Goal: Transaction & Acquisition: Subscribe to service/newsletter

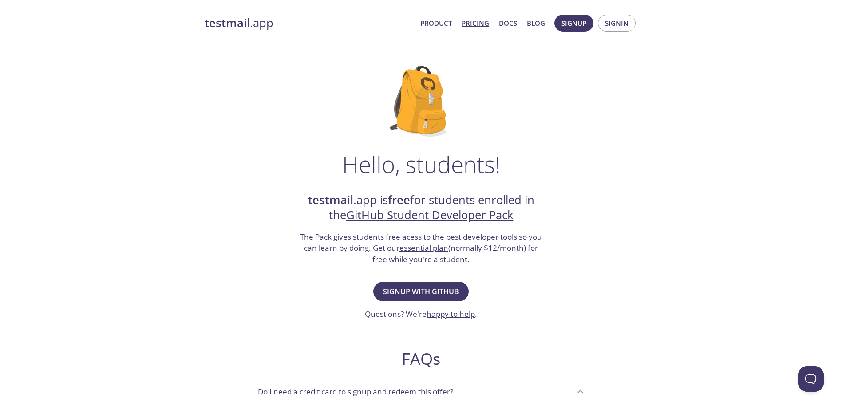
click at [476, 24] on link "Pricing" at bounding box center [476, 23] width 28 height 12
click at [410, 290] on span "Signup with GitHub" at bounding box center [421, 292] width 76 height 12
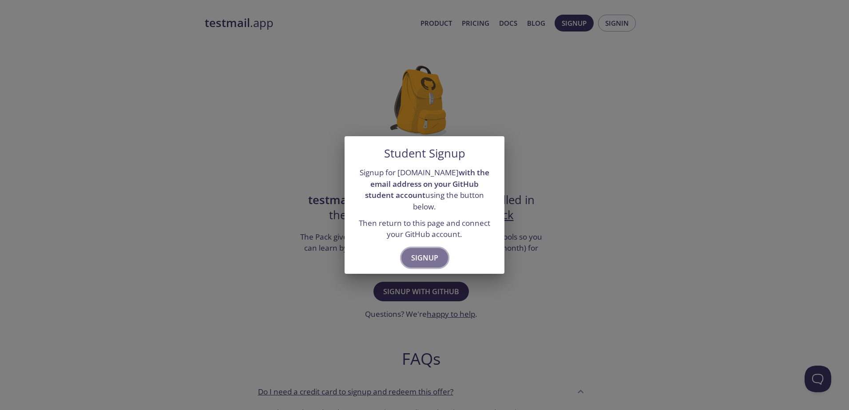
click at [422, 252] on span "Signup" at bounding box center [424, 258] width 27 height 12
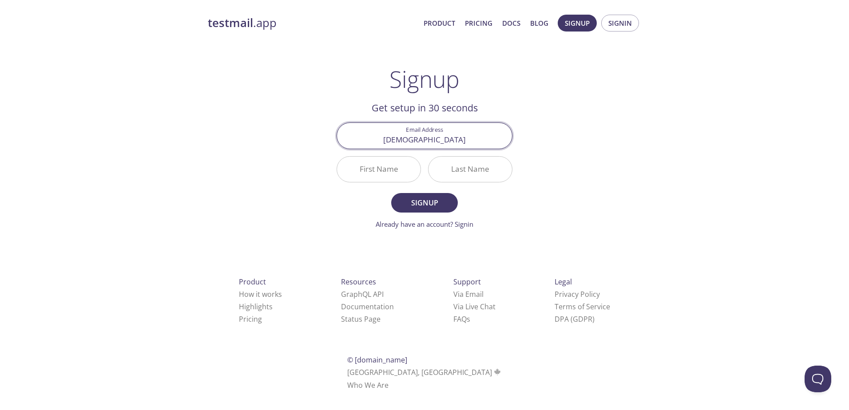
type input "thoriq.rog@gmail.com"
click at [369, 165] on input "First Name" at bounding box center [378, 169] width 83 height 25
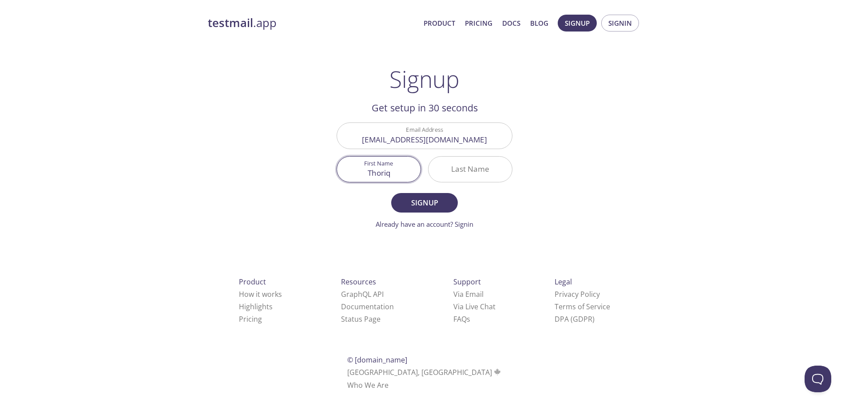
type input "Thoriq"
type input "Mustafa Akmal"
click at [439, 204] on span "Signup" at bounding box center [424, 203] width 47 height 12
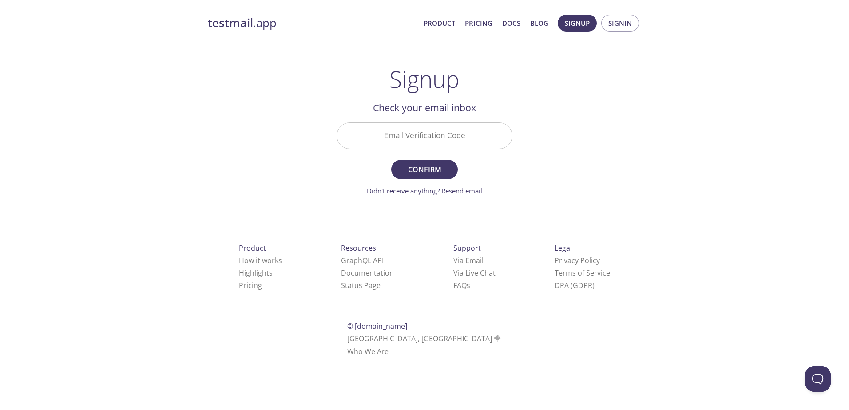
click at [456, 146] on input "Email Verification Code" at bounding box center [424, 135] width 175 height 25
type input "Z8A2CYN"
click at [421, 163] on span "Confirm" at bounding box center [424, 169] width 47 height 12
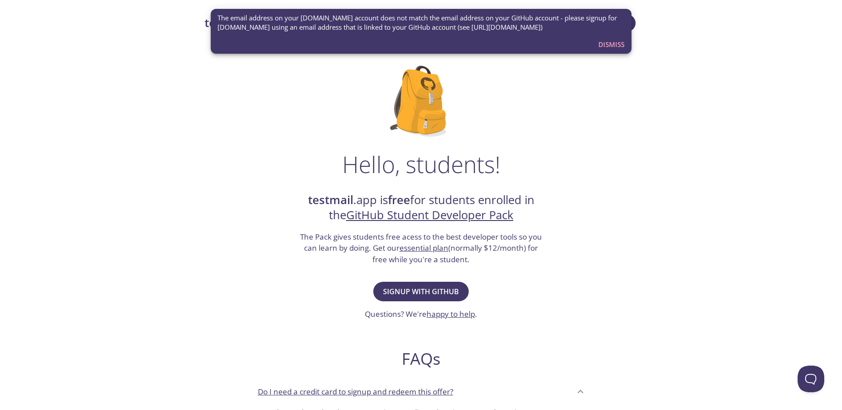
click at [600, 45] on span "Dismiss" at bounding box center [612, 45] width 26 height 12
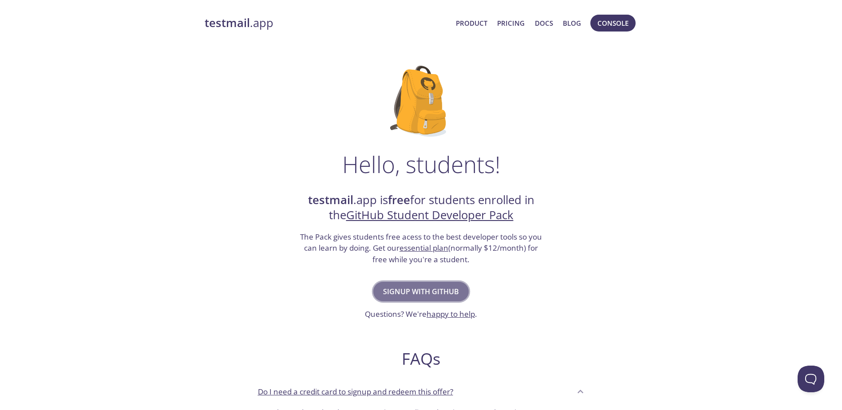
click at [451, 297] on span "Signup with GitHub" at bounding box center [421, 292] width 76 height 12
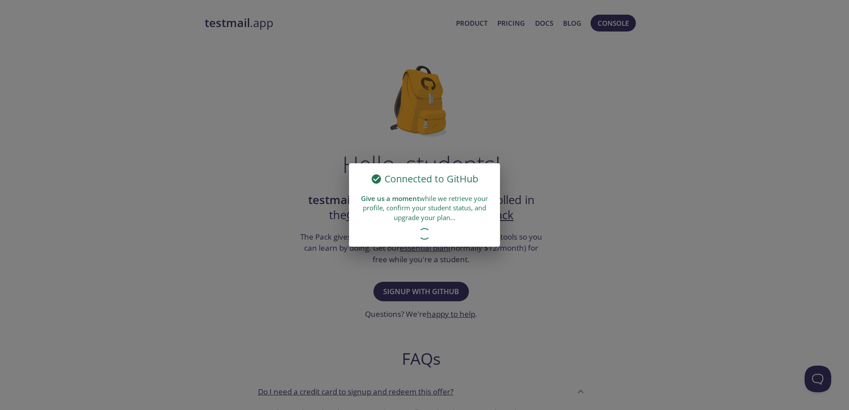
click at [536, 140] on div "Connected to GitHub Give us a moment while we retrieve your profile, confirm yo…" at bounding box center [424, 205] width 849 height 410
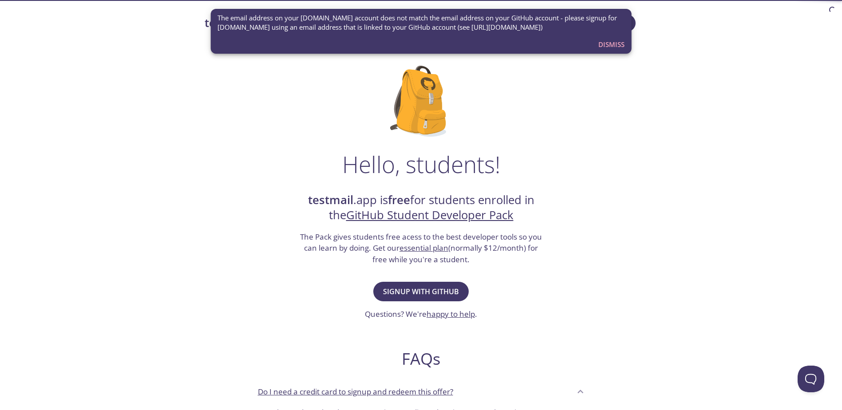
click at [599, 43] on span "Dismiss" at bounding box center [612, 45] width 26 height 12
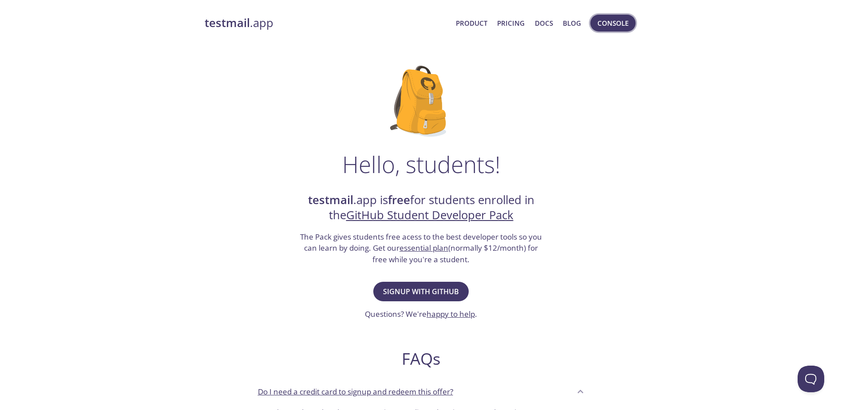
click at [609, 24] on span "Console" at bounding box center [613, 23] width 31 height 12
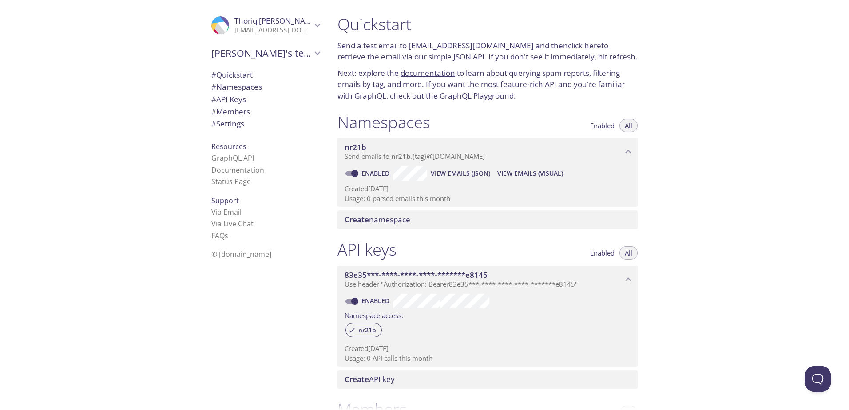
click at [308, 19] on div ".cls-1 { fill: #6d5ca8; } .cls-2 { fill: #3fc191; } .cls-3 { fill: #3b4752; } .…" at bounding box center [265, 25] width 123 height 29
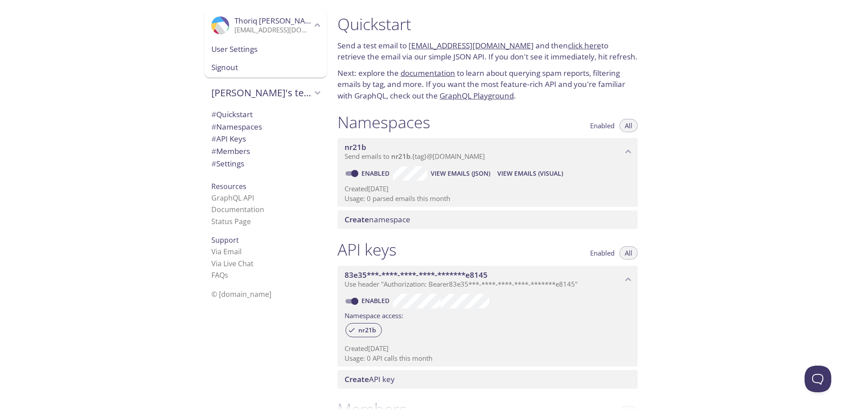
click at [280, 67] on span "Signout" at bounding box center [265, 68] width 108 height 12
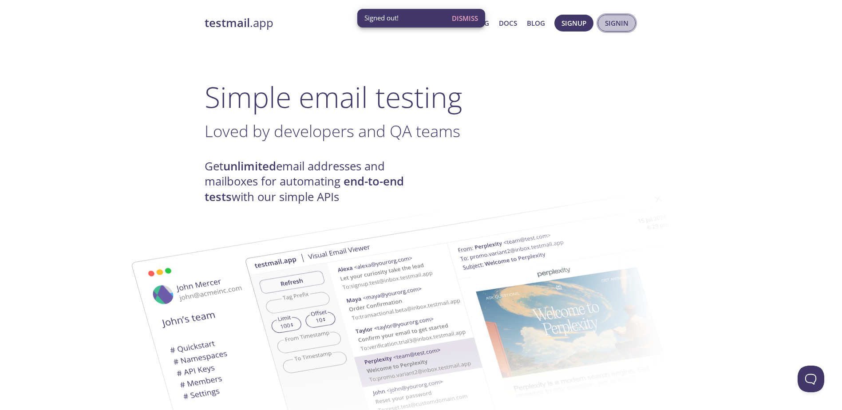
click at [625, 21] on span "Signin" at bounding box center [617, 23] width 24 height 12
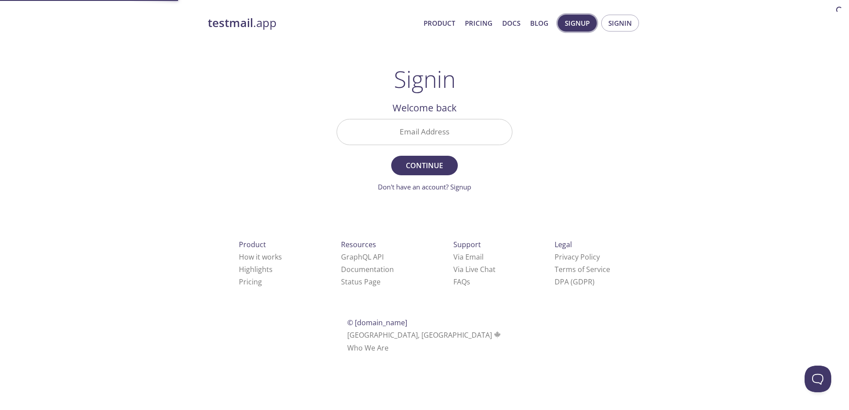
click at [586, 25] on span "Signup" at bounding box center [577, 23] width 25 height 12
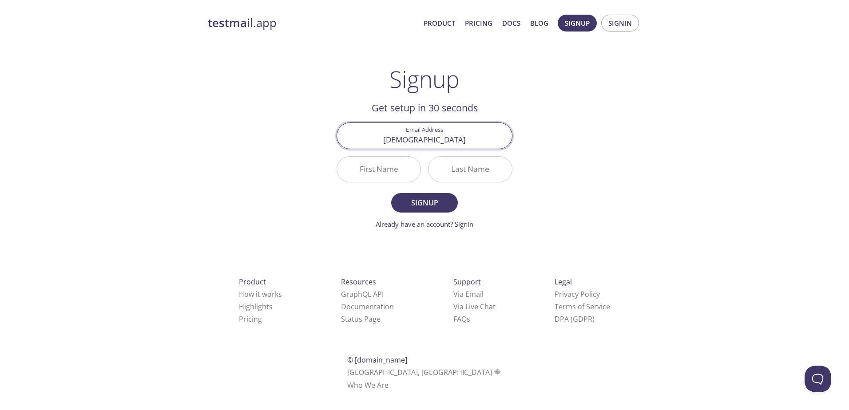
type input "thoriqmustafaa@gmail.com"
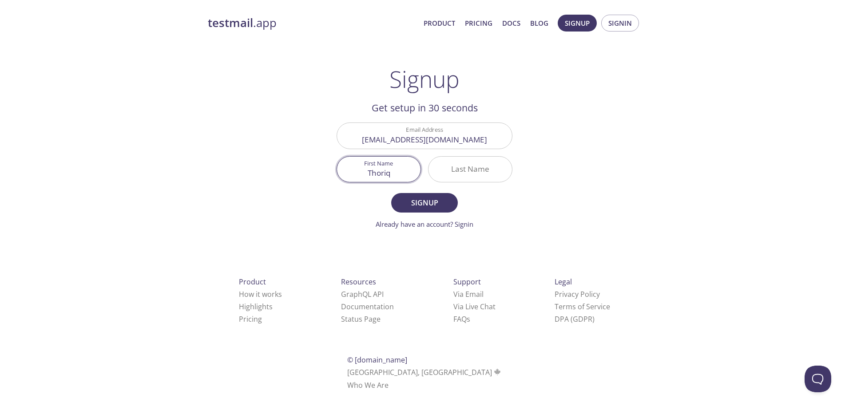
type input "Thoriq"
type input "[PERSON_NAME]"
click at [441, 203] on span "Signup" at bounding box center [424, 203] width 47 height 12
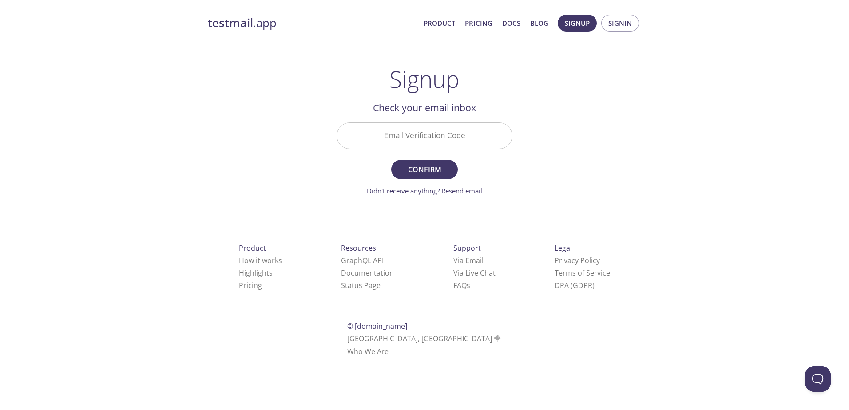
click at [436, 134] on input "Email Verification Code" at bounding box center [424, 135] width 175 height 25
type input "NKVLCHT"
click at [422, 176] on button "Confirm" at bounding box center [424, 170] width 67 height 20
